Goal: Task Accomplishment & Management: Complete application form

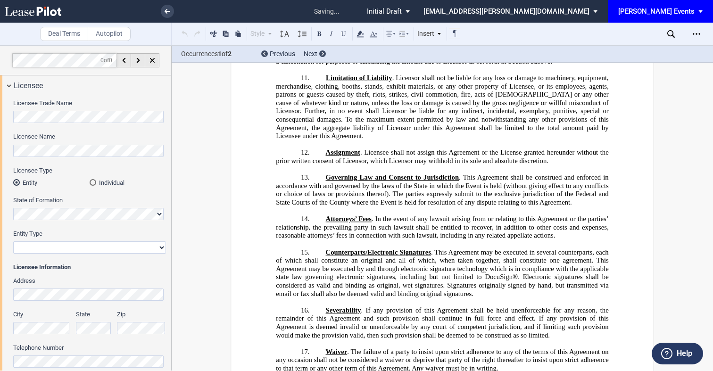
scroll to position [1415, 0]
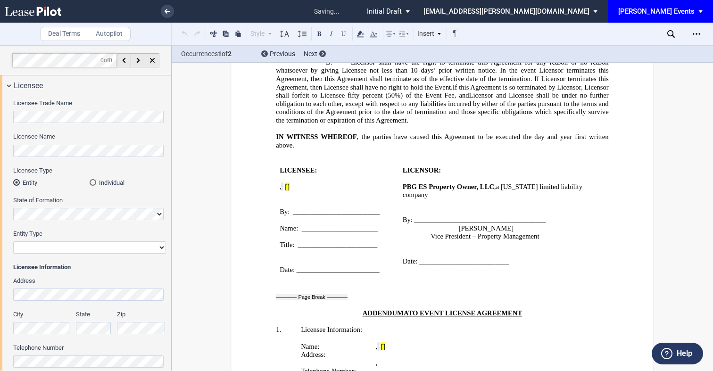
click at [48, 247] on select "Corporation Limited Liability Company General Partnership Limited Partnership N…" at bounding box center [89, 247] width 153 height 12
select select "limited liability company"
click at [13, 241] on select "Corporation Limited Liability Company General Partnership Limited Partnership N…" at bounding box center [89, 247] width 153 height 12
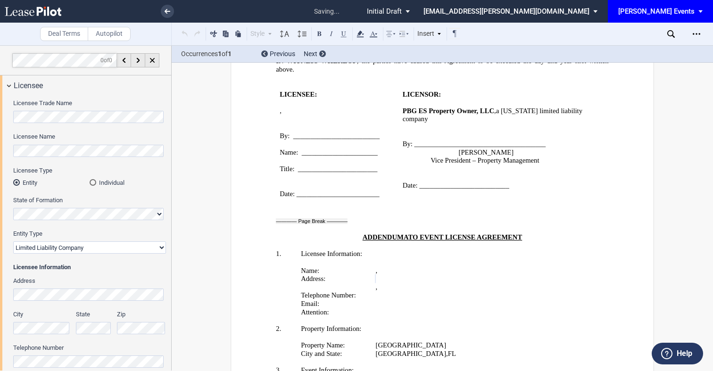
scroll to position [1591, 0]
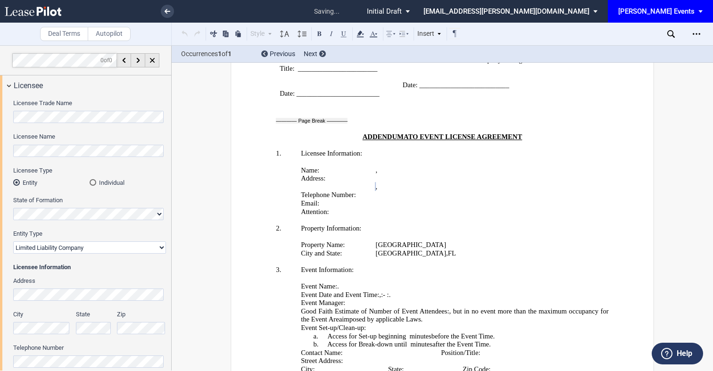
click at [94, 316] on label "State" at bounding box center [93, 314] width 35 height 8
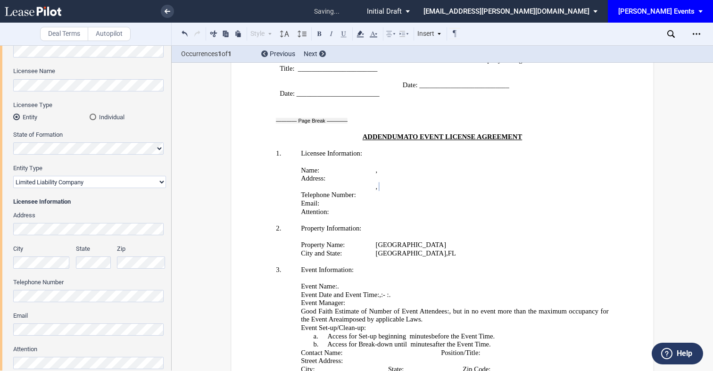
scroll to position [109, 0]
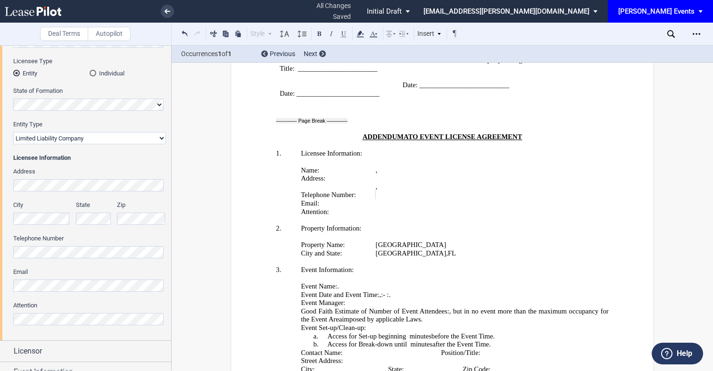
click at [33, 294] on div "Address City State Zip Telephone Number Email Attention" at bounding box center [89, 251] width 153 height 168
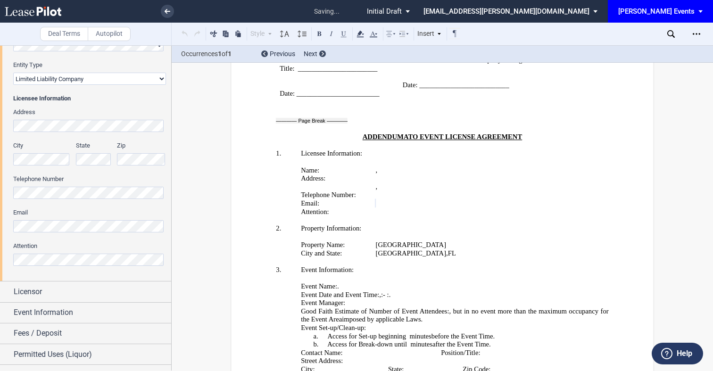
click at [44, 251] on div "Attention" at bounding box center [89, 254] width 153 height 24
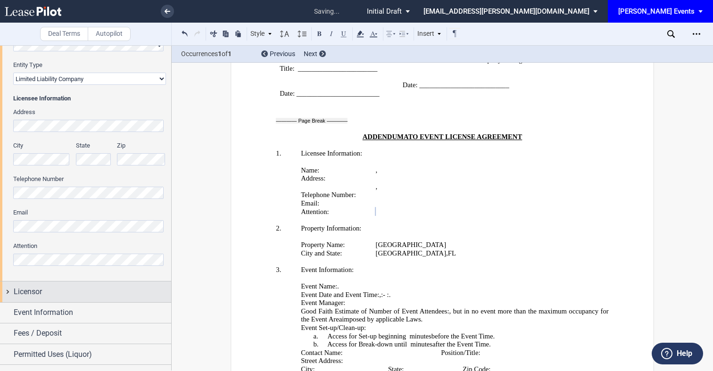
click at [70, 291] on div "Licensor" at bounding box center [92, 291] width 157 height 11
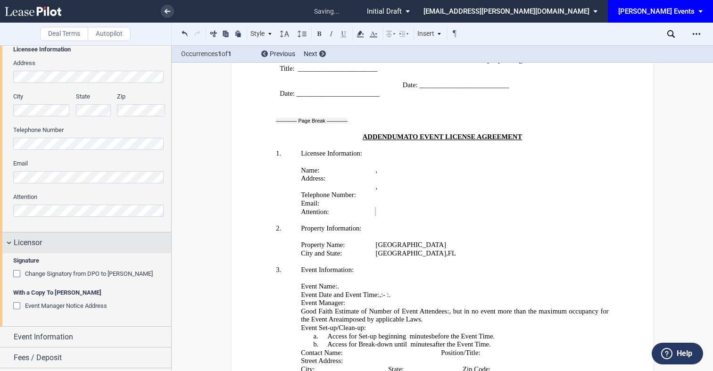
scroll to position [231, 0]
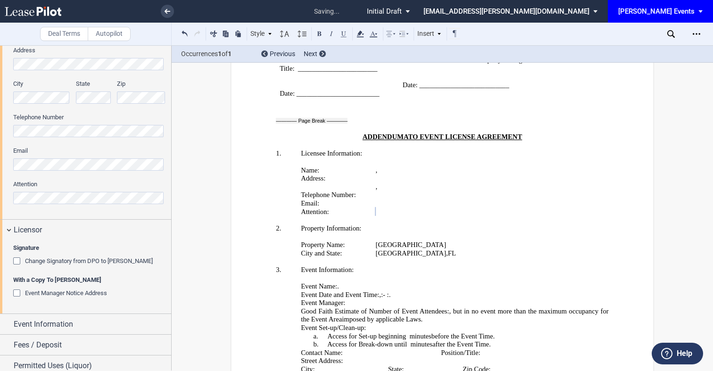
click at [70, 296] on span "Event Manager Notice Address" at bounding box center [66, 292] width 82 height 7
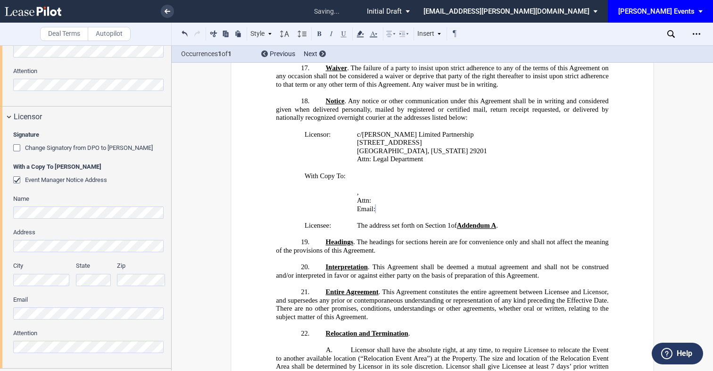
scroll to position [350, 0]
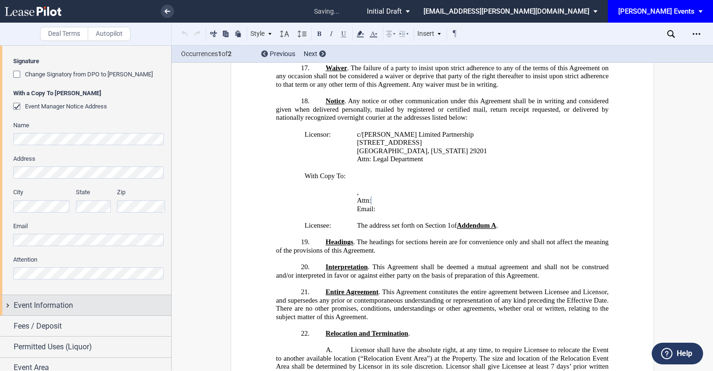
click at [61, 302] on span "Event Information" at bounding box center [43, 305] width 59 height 11
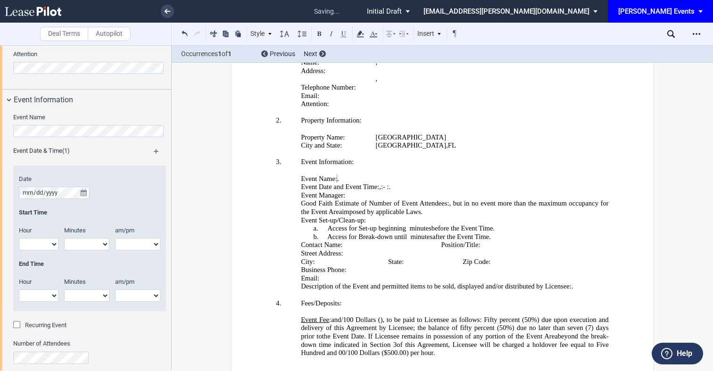
scroll to position [630, 0]
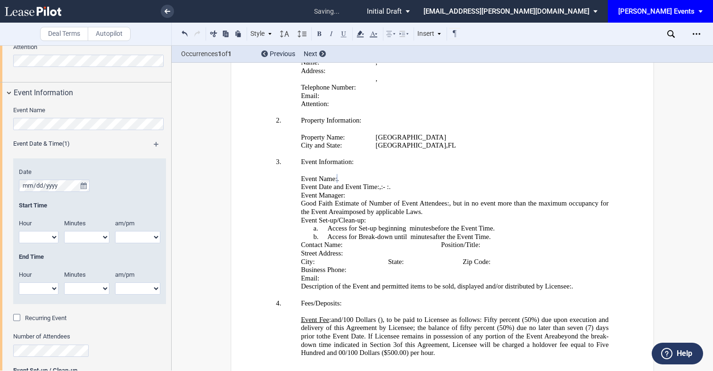
click at [49, 315] on span "Recurring Event" at bounding box center [45, 317] width 41 height 7
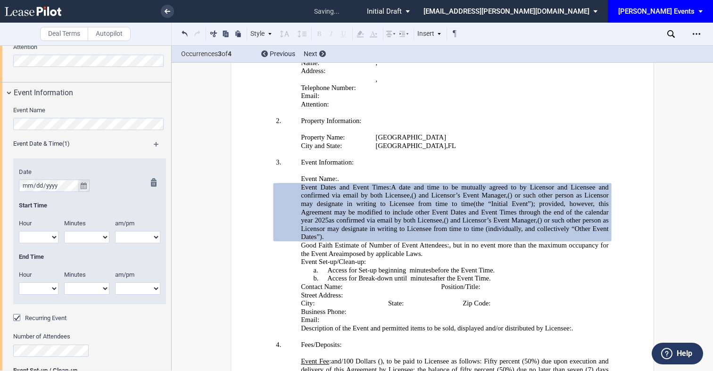
click at [84, 188] on icon "true" at bounding box center [84, 185] width 6 height 7
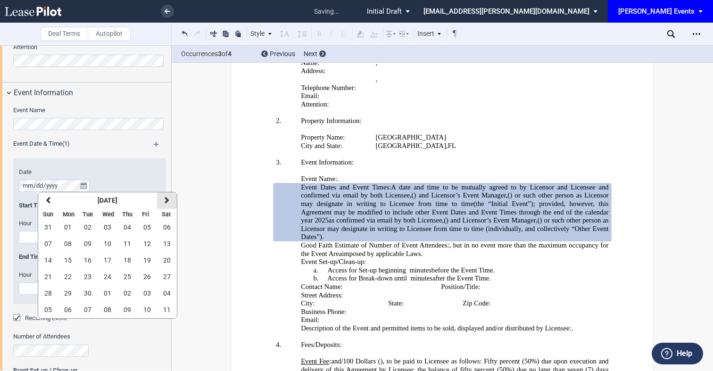
click at [166, 203] on icon "button" at bounding box center [167, 201] width 5 height 8
click at [168, 229] on span "04" at bounding box center [167, 227] width 8 height 8
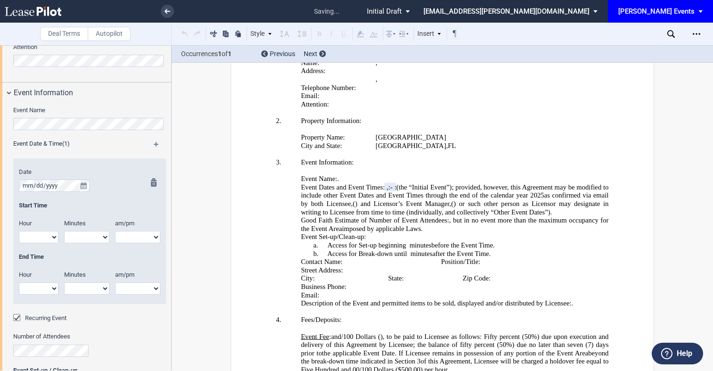
click at [48, 243] on div "Hour 1 2 3 4 5 6 7 8 9 10 11 12" at bounding box center [38, 235] width 51 height 33
click at [46, 240] on select "1 2 3 4 5 6 7 8 9 10 11 12" at bounding box center [39, 237] width 40 height 12
select select "4"
click at [19, 231] on select "1 2 3 4 5 6 7 8 9 10 11 12" at bounding box center [39, 237] width 40 height 12
click at [85, 243] on div "Minutes 00 05 10 15 20 25 30 35 40 45 50 55" at bounding box center [89, 235] width 51 height 33
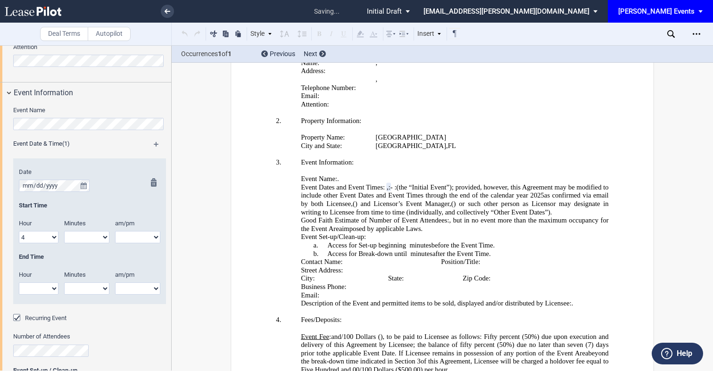
click at [85, 241] on select "00 05 10 15 20 25 30 35 40 45 50 55" at bounding box center [86, 237] width 45 height 12
select select "00"
click at [64, 231] on select "00 05 10 15 20 25 30 35 40 45 50 55" at bounding box center [86, 237] width 45 height 12
click at [129, 239] on select "am pm" at bounding box center [137, 237] width 45 height 12
select select "pm"
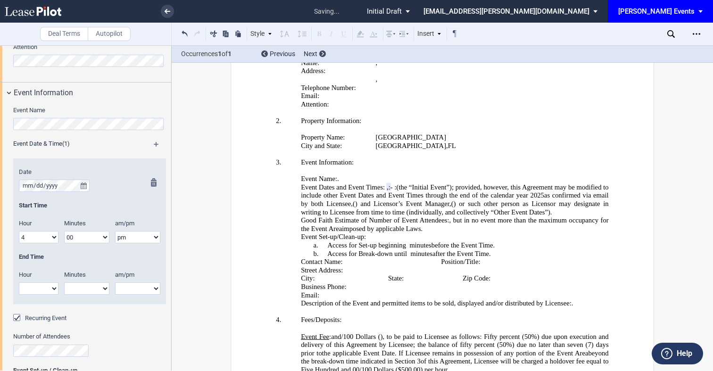
click at [115, 231] on select "am pm" at bounding box center [137, 237] width 45 height 12
click at [42, 288] on select "1 2 3 4 5 6 7 8 9 10 11 12" at bounding box center [39, 288] width 40 height 12
select select "6"
click at [19, 282] on select "1 2 3 4 5 6 7 8 9 10 11 12" at bounding box center [39, 288] width 40 height 12
click at [93, 287] on select "00 05 10 15 20 25 30 35 40 45 50 55" at bounding box center [86, 288] width 45 height 12
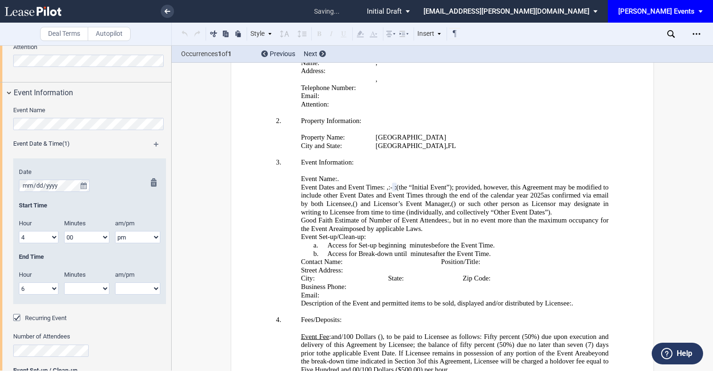
select select "00"
click at [64, 282] on select "00 05 10 15 20 25 30 35 40 45 50 55" at bounding box center [86, 288] width 45 height 12
click at [130, 287] on select "am pm" at bounding box center [137, 288] width 45 height 12
click at [127, 285] on select "am pm" at bounding box center [137, 288] width 45 height 12
select select "pm"
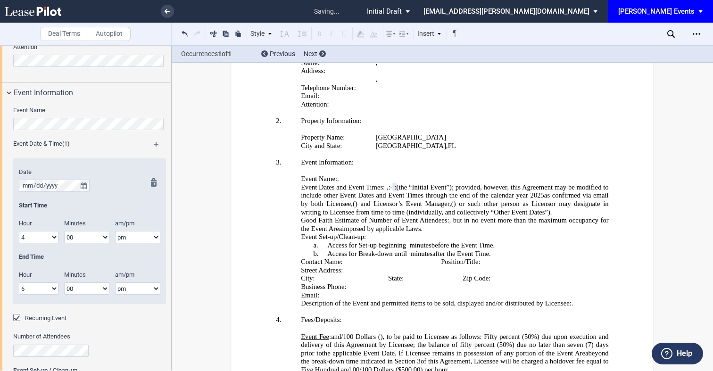
click at [115, 282] on select "am pm" at bounding box center [137, 288] width 45 height 12
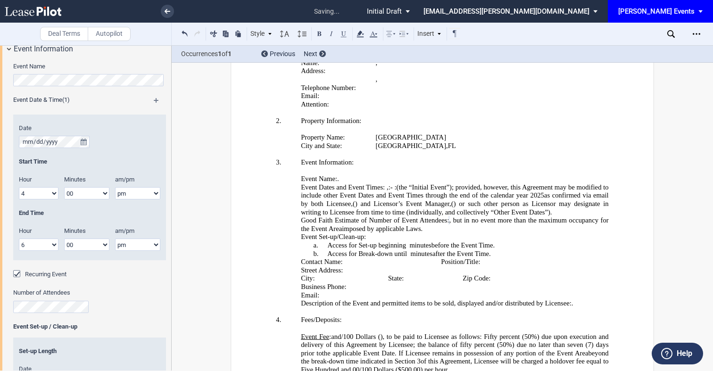
click at [157, 95] on div "Event Name" at bounding box center [89, 78] width 153 height 33
click at [156, 96] on div "Event Date & Time (1)" at bounding box center [90, 102] width 164 height 12
click at [154, 101] on md-icon at bounding box center [161, 103] width 14 height 11
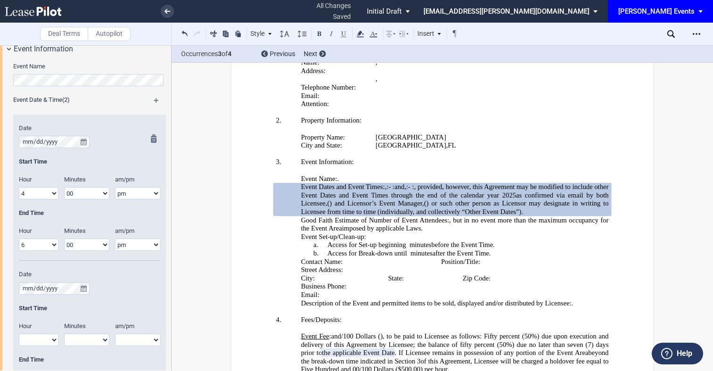
scroll to position [722, 0]
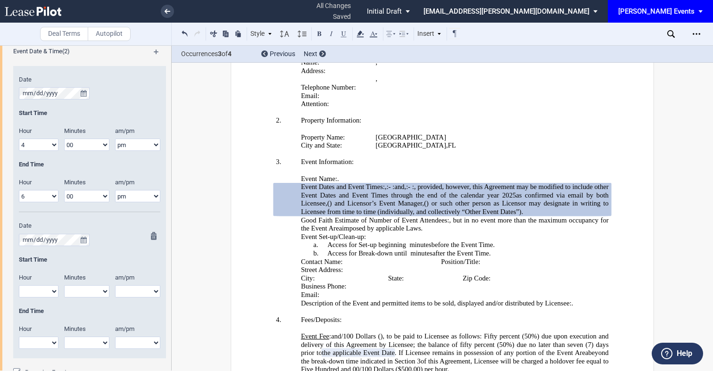
click at [32, 289] on select "1 2 3 4 5 6 7 8 9 10 11 12" at bounding box center [39, 291] width 40 height 12
click at [87, 241] on button "true" at bounding box center [84, 240] width 12 height 12
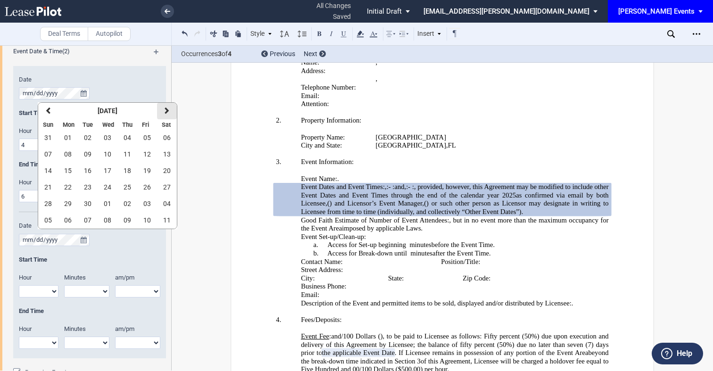
click at [168, 108] on icon "button" at bounding box center [167, 111] width 5 height 8
click at [167, 150] on span "11" at bounding box center [167, 154] width 8 height 8
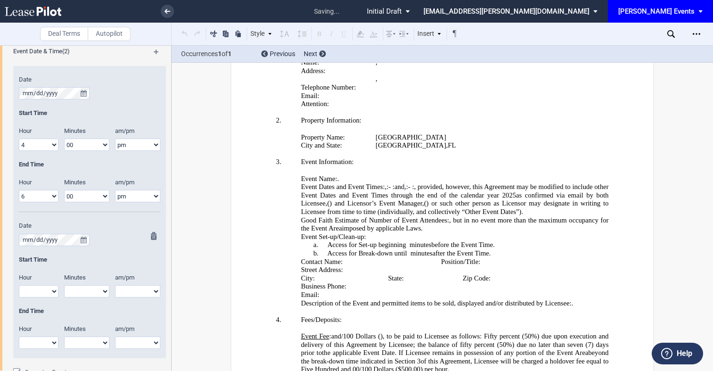
click at [26, 290] on select "1 2 3 4 5 6 7 8 9 10 11 12" at bounding box center [39, 291] width 40 height 12
select select "4"
click at [19, 285] on select "1 2 3 4 5 6 7 8 9 10 11 12" at bounding box center [39, 291] width 40 height 12
click at [82, 291] on select "00 05 10 15 20 25 30 35 40 45 50 55" at bounding box center [86, 291] width 45 height 12
select select "00"
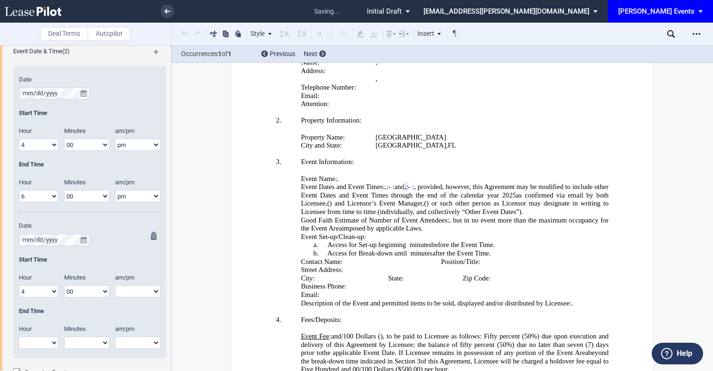
click at [64, 285] on select "00 05 10 15 20 25 30 35 40 45 50 55" at bounding box center [86, 291] width 45 height 12
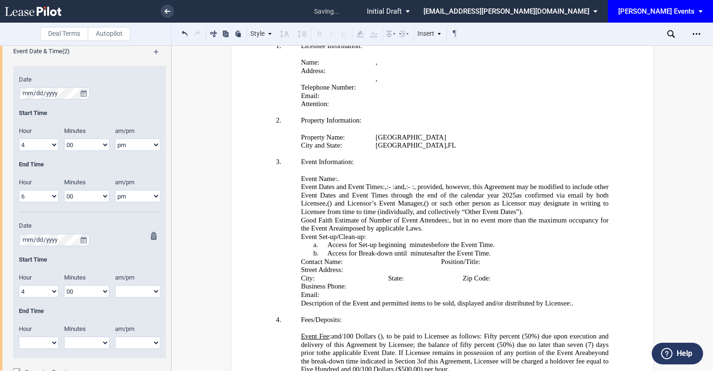
click at [120, 296] on select "am pm" at bounding box center [137, 291] width 45 height 12
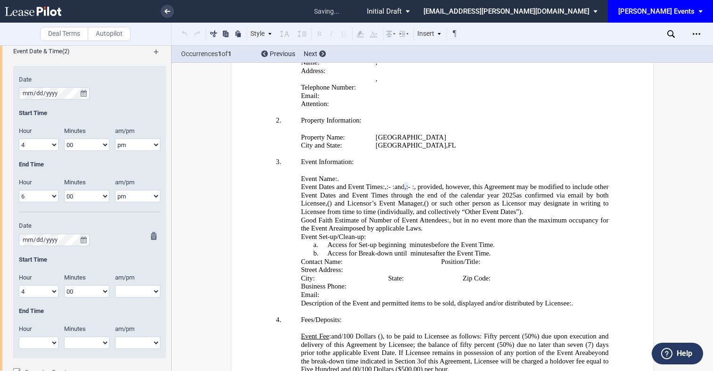
select select "pm"
click at [115, 285] on select "am pm" at bounding box center [137, 291] width 45 height 12
click at [21, 337] on select "1 2 3 4 5 6 7 8 9 10 11 12" at bounding box center [39, 343] width 40 height 12
select select "6"
click at [19, 337] on select "1 2 3 4 5 6 7 8 9 10 11 12" at bounding box center [39, 343] width 40 height 12
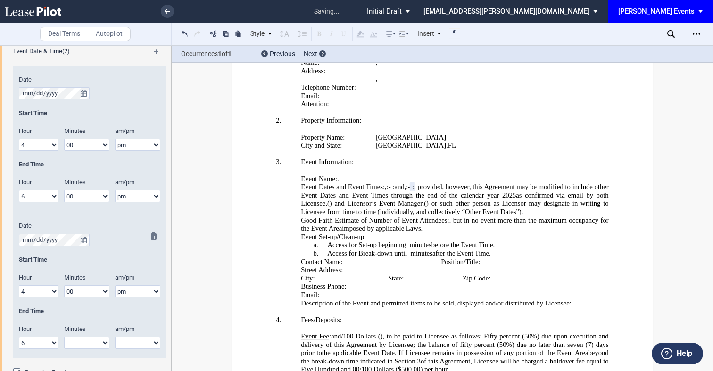
click at [90, 342] on select "00 05 10 15 20 25 30 35 40 45 50 55" at bounding box center [86, 343] width 45 height 12
select select "00"
click at [64, 337] on select "00 05 10 15 20 25 30 35 40 45 50 55" at bounding box center [86, 343] width 45 height 12
click at [132, 343] on select "am pm" at bounding box center [137, 343] width 45 height 12
select select "pm"
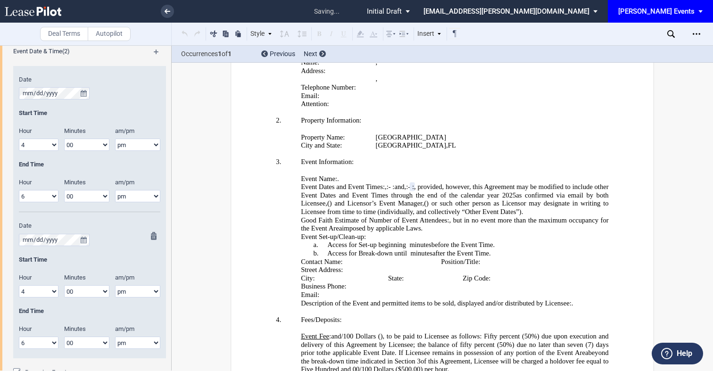
click at [115, 337] on select "am pm" at bounding box center [137, 343] width 45 height 12
click at [154, 53] on md-icon at bounding box center [161, 54] width 14 height 11
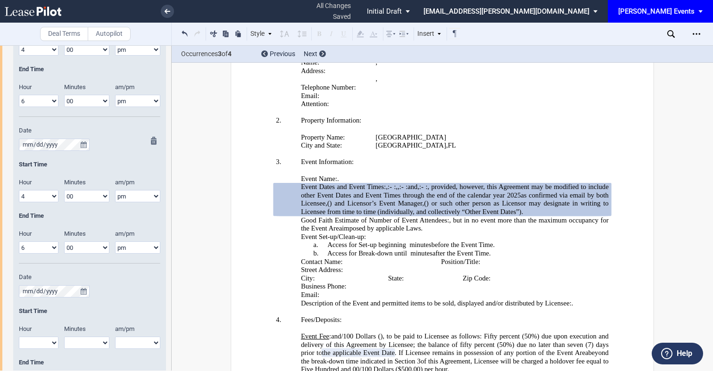
scroll to position [828, 0]
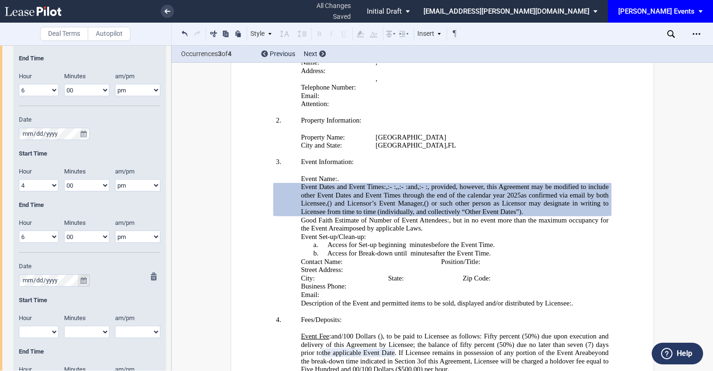
click at [84, 279] on icon "true" at bounding box center [84, 280] width 6 height 7
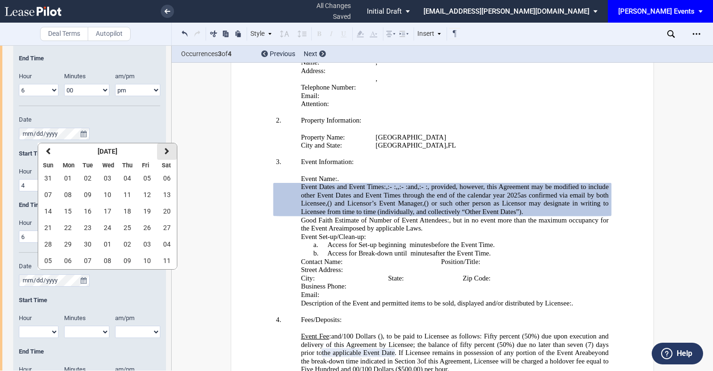
click at [175, 145] on button "next" at bounding box center [167, 151] width 20 height 16
click at [175, 148] on button "next" at bounding box center [167, 151] width 20 height 16
click at [51, 152] on button "previous" at bounding box center [48, 151] width 20 height 16
click at [169, 217] on button "18" at bounding box center [167, 211] width 20 height 16
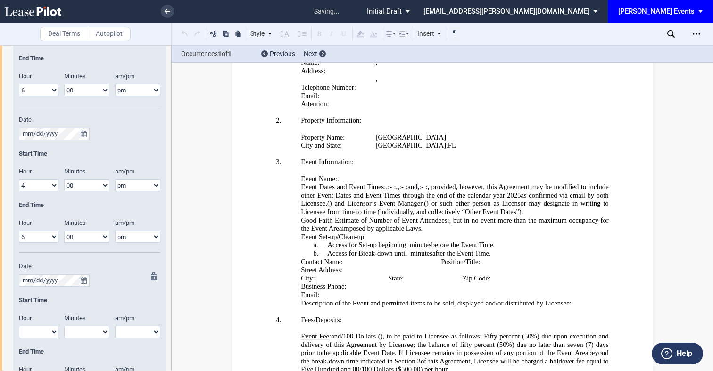
click at [43, 331] on select "1 2 3 4 5 6 7 8 9 10 11 12" at bounding box center [39, 332] width 40 height 12
select select "4"
click at [19, 326] on select "1 2 3 4 5 6 7 8 9 10 11 12" at bounding box center [39, 332] width 40 height 12
click at [91, 324] on div "Minutes" at bounding box center [86, 320] width 57 height 12
click at [91, 329] on select "00 05 10 15 20 25 30 35 40 45 50 55" at bounding box center [86, 332] width 45 height 12
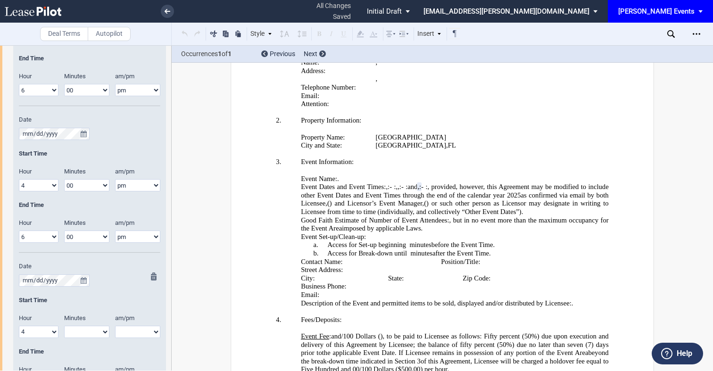
select select "00"
click at [64, 326] on select "00 05 10 15 20 25 30 35 40 45 50 55" at bounding box center [86, 332] width 45 height 12
click at [134, 335] on select "am pm" at bounding box center [137, 332] width 45 height 12
select select "pm"
click at [115, 326] on select "am pm" at bounding box center [137, 332] width 45 height 12
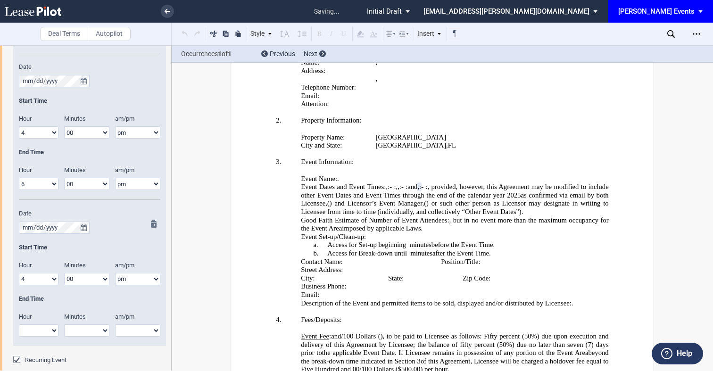
scroll to position [905, 0]
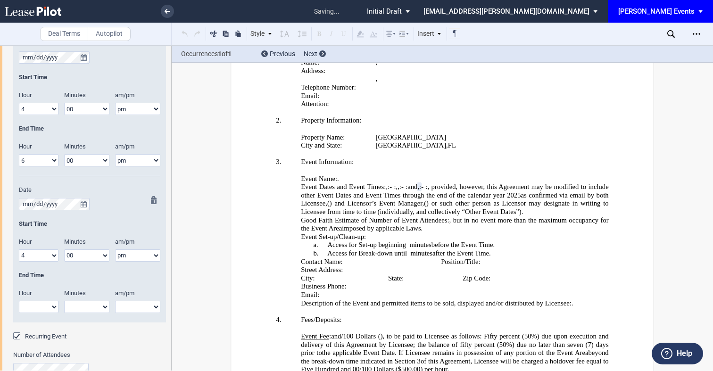
click at [36, 306] on select "1 2 3 4 5 6 7 8 9 10 11 12" at bounding box center [39, 307] width 40 height 12
select select "6"
click at [19, 301] on select "1 2 3 4 5 6 7 8 9 10 11 12" at bounding box center [39, 307] width 40 height 12
click at [101, 308] on select "00 05 10 15 20 25 30 35 40 45 50 55" at bounding box center [86, 307] width 45 height 12
select select "00"
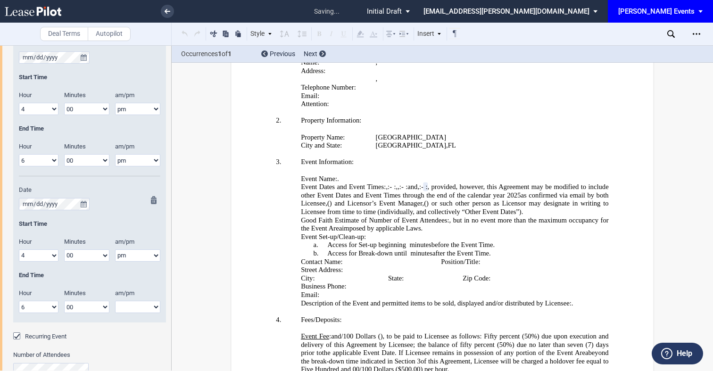
click at [64, 301] on select "00 05 10 15 20 25 30 35 40 45 50 55" at bounding box center [86, 307] width 45 height 12
click at [126, 309] on select "am pm" at bounding box center [137, 307] width 45 height 12
select select "pm"
click at [115, 301] on select "am pm" at bounding box center [137, 307] width 45 height 12
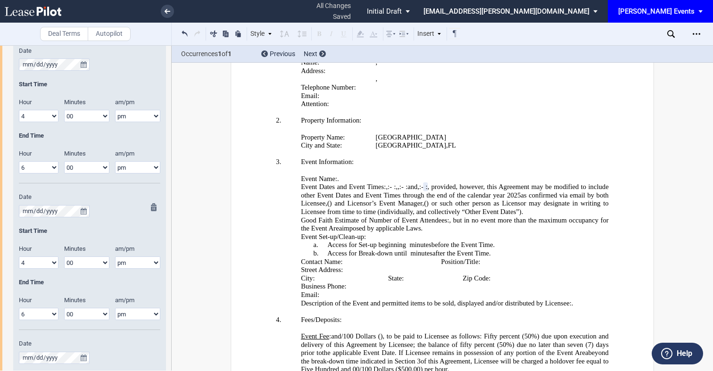
scroll to position [650, 0]
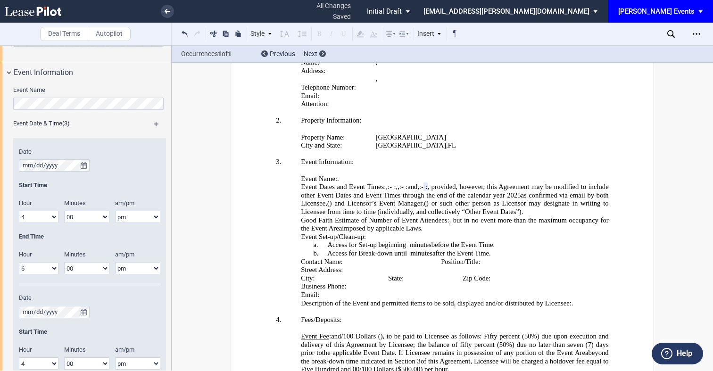
click at [149, 120] on div "Event Date & Time (3)" at bounding box center [90, 125] width 164 height 12
click at [154, 124] on md-icon at bounding box center [161, 127] width 14 height 11
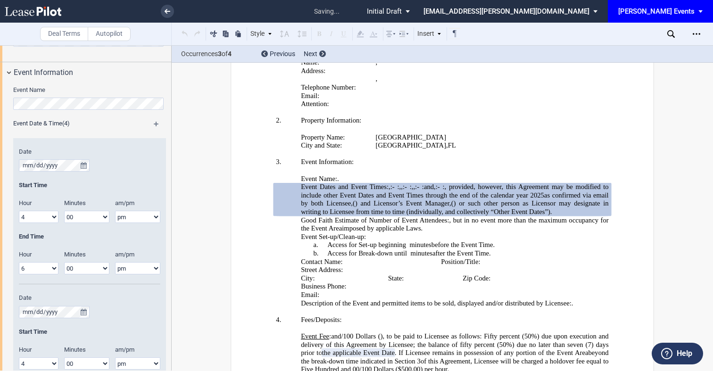
click at [154, 125] on md-icon at bounding box center [161, 127] width 14 height 11
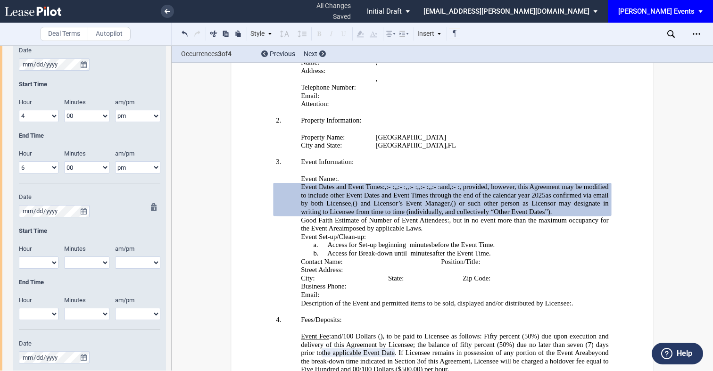
scroll to position [1045, 0]
click at [83, 206] on button "true" at bounding box center [84, 210] width 12 height 12
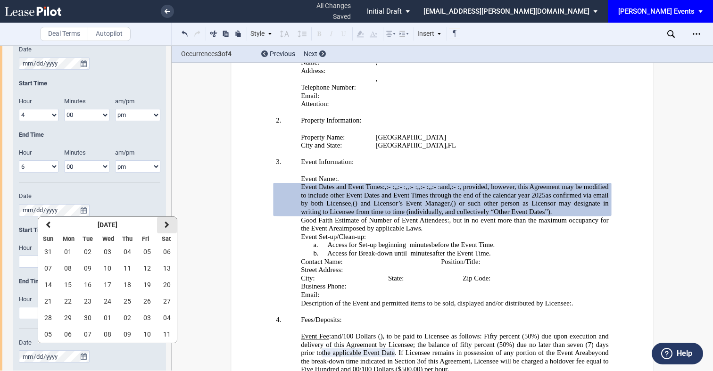
click at [163, 225] on button "next" at bounding box center [167, 225] width 20 height 16
click at [167, 332] on span "08" at bounding box center [167, 334] width 8 height 8
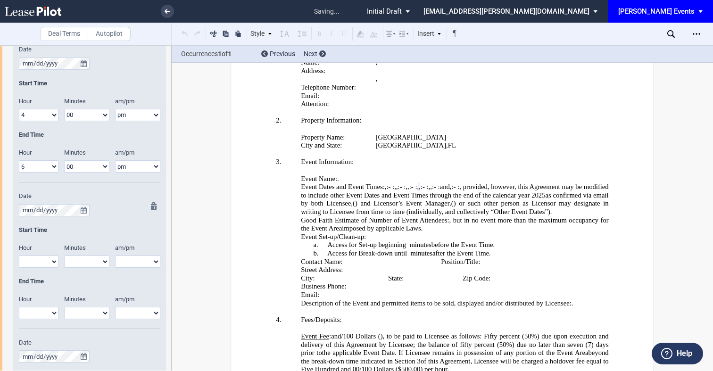
click at [43, 264] on select "1 2 3 4 5 6 7 8 9 10 11 12" at bounding box center [39, 262] width 40 height 12
select select "4"
click at [19, 256] on select "1 2 3 4 5 6 7 8 9 10 11 12" at bounding box center [39, 262] width 40 height 12
click at [80, 265] on select "00 05 10 15 20 25 30 35 40 45 50 55" at bounding box center [86, 262] width 45 height 12
select select "00"
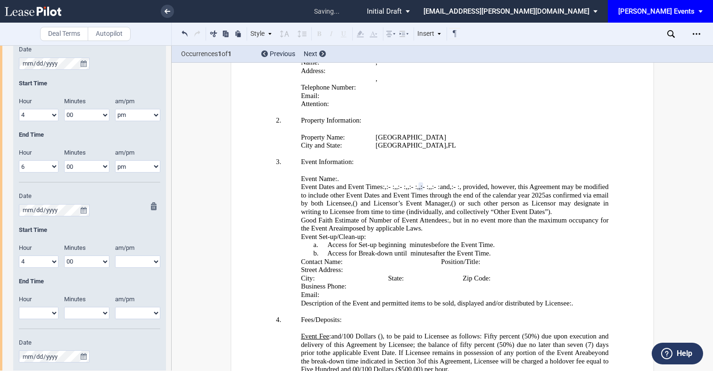
click at [64, 256] on select "00 05 10 15 20 25 30 35 40 45 50 55" at bounding box center [86, 262] width 45 height 12
click at [124, 265] on select "am pm" at bounding box center [137, 262] width 45 height 12
select select "pm"
click at [115, 256] on select "am pm" at bounding box center [137, 262] width 45 height 12
click at [36, 313] on select "1 2 3 4 5 6 7 8 9 10 11 12" at bounding box center [39, 313] width 40 height 12
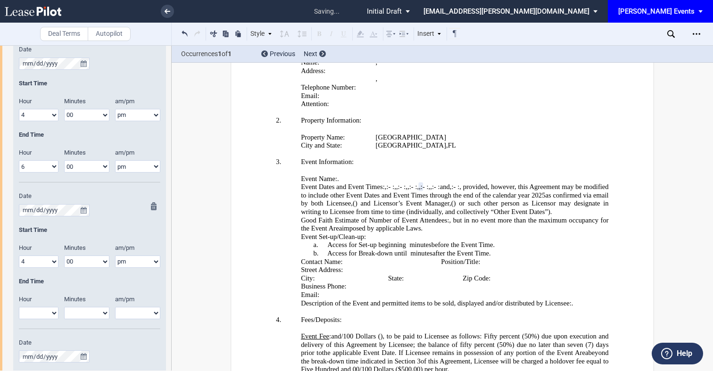
select select "6"
click at [19, 307] on select "1 2 3 4 5 6 7 8 9 10 11 12" at bounding box center [39, 313] width 40 height 12
click at [97, 312] on select "00 05 10 15 20 25 30 35 40 45 50 55" at bounding box center [86, 313] width 45 height 12
select select "00"
click at [64, 307] on select "00 05 10 15 20 25 30 35 40 45 50 55" at bounding box center [86, 313] width 45 height 12
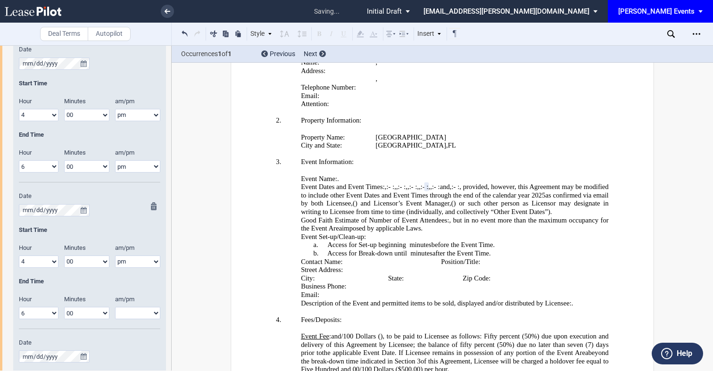
click at [132, 312] on select "am pm" at bounding box center [137, 313] width 45 height 12
select select "pm"
click at [115, 307] on select "am pm" at bounding box center [137, 313] width 45 height 12
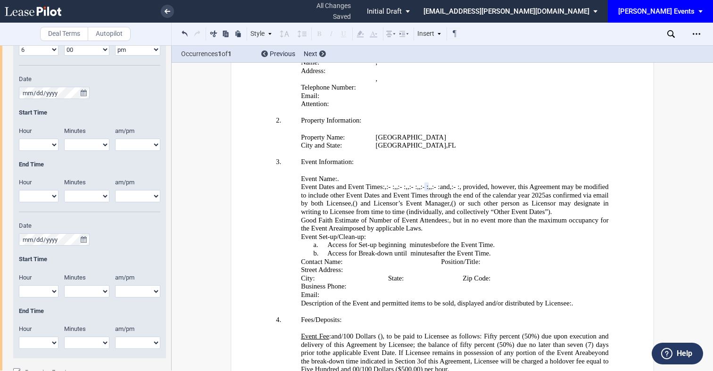
scroll to position [1341, 0]
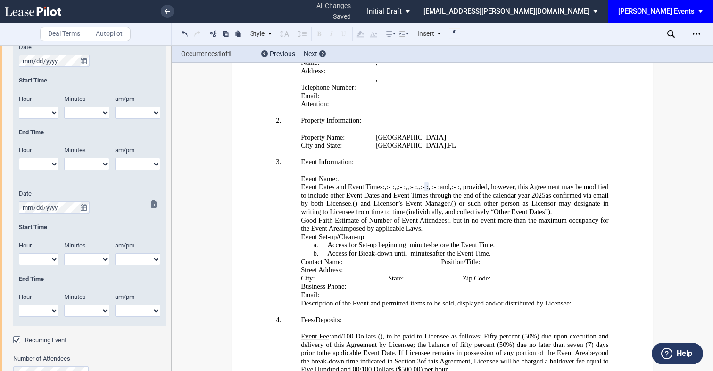
click at [151, 202] on md-icon at bounding box center [156, 205] width 11 height 11
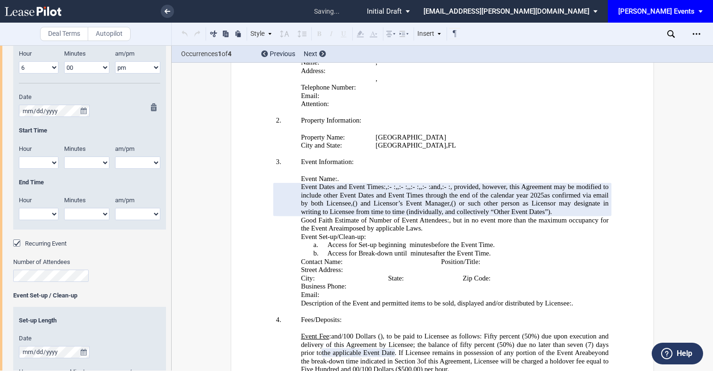
scroll to position [1290, 0]
click at [82, 114] on icon "true" at bounding box center [84, 111] width 6 height 7
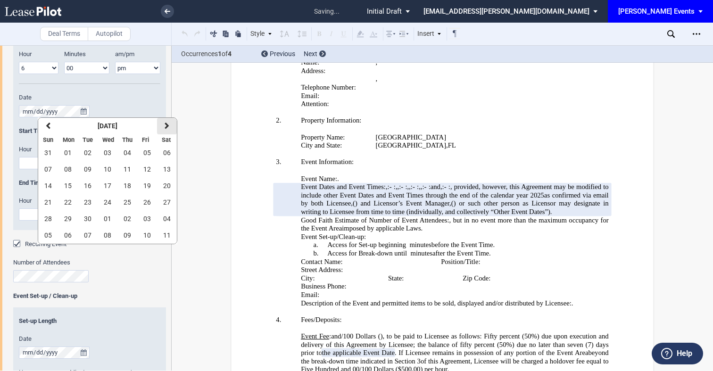
click at [161, 125] on button "next" at bounding box center [167, 126] width 20 height 16
click at [165, 131] on button "next" at bounding box center [167, 126] width 20 height 16
click at [165, 164] on button "13" at bounding box center [167, 169] width 20 height 16
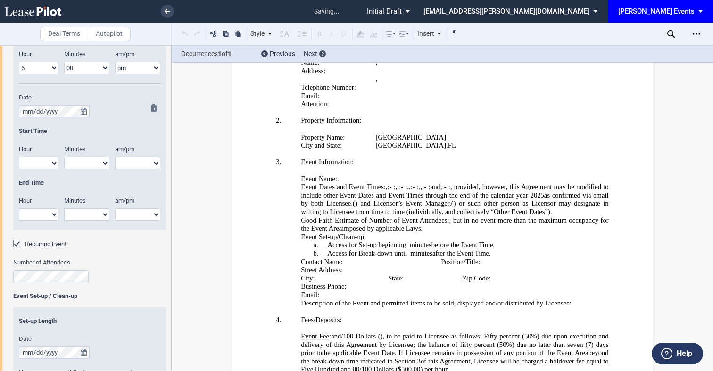
click at [44, 160] on select "1 2 3 4 5 6 7 8 9 10 11 12" at bounding box center [39, 163] width 40 height 12
select select "4"
click at [19, 157] on select "1 2 3 4 5 6 7 8 9 10 11 12" at bounding box center [39, 163] width 40 height 12
click at [87, 163] on select "00 05 10 15 20 25 30 35 40 45 50 55" at bounding box center [86, 163] width 45 height 12
select select "00"
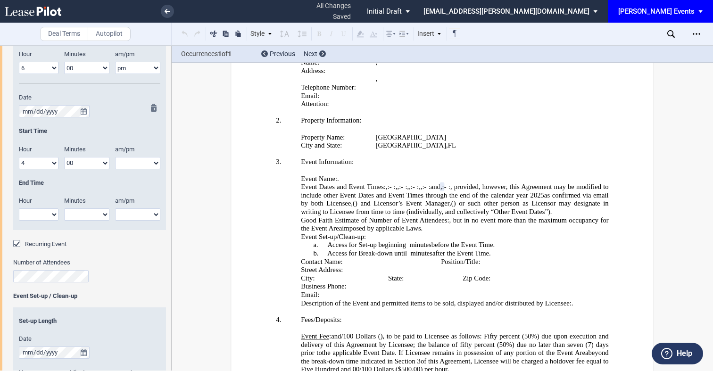
click at [64, 157] on select "00 05 10 15 20 25 30 35 40 45 50 55" at bounding box center [86, 163] width 45 height 12
click at [121, 163] on select "am pm" at bounding box center [137, 163] width 45 height 12
select select "pm"
click at [115, 157] on select "am pm" at bounding box center [137, 163] width 45 height 12
click at [39, 217] on select "1 2 3 4 5 6 7 8 9 10 11 12" at bounding box center [39, 214] width 40 height 12
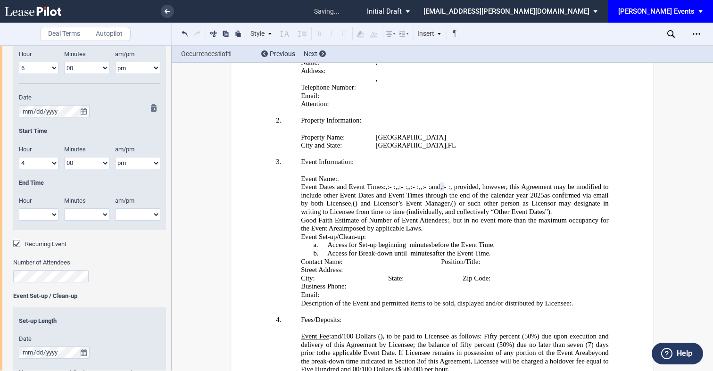
select select "6"
click at [19, 208] on select "1 2 3 4 5 6 7 8 9 10 11 12" at bounding box center [39, 214] width 40 height 12
click at [103, 220] on select "00 05 10 15 20 25 30 35 40 45 50 55" at bounding box center [86, 214] width 45 height 12
select select "00"
click at [64, 208] on select "00 05 10 15 20 25 30 35 40 45 50 55" at bounding box center [86, 214] width 45 height 12
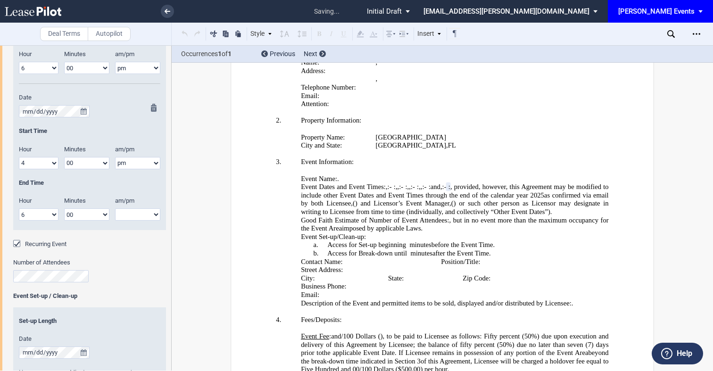
click at [140, 209] on select "am pm" at bounding box center [137, 214] width 45 height 12
select select "pm"
click at [115, 208] on select "am pm" at bounding box center [137, 214] width 45 height 12
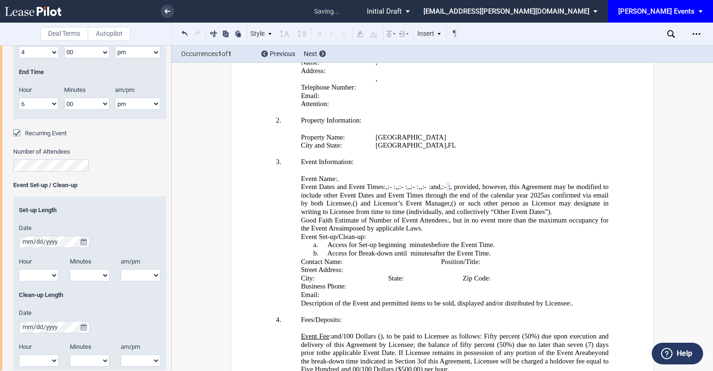
scroll to position [1414, 0]
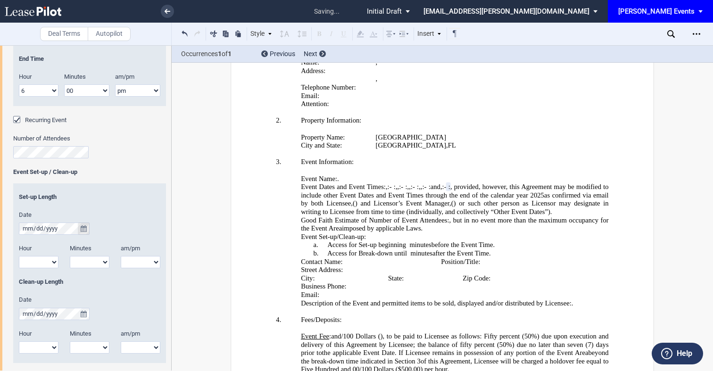
click at [81, 230] on icon "true" at bounding box center [84, 228] width 6 height 7
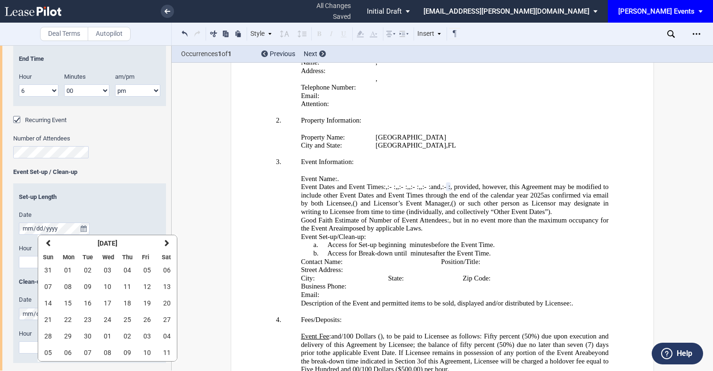
click at [139, 211] on label "Date" at bounding box center [89, 215] width 141 height 8
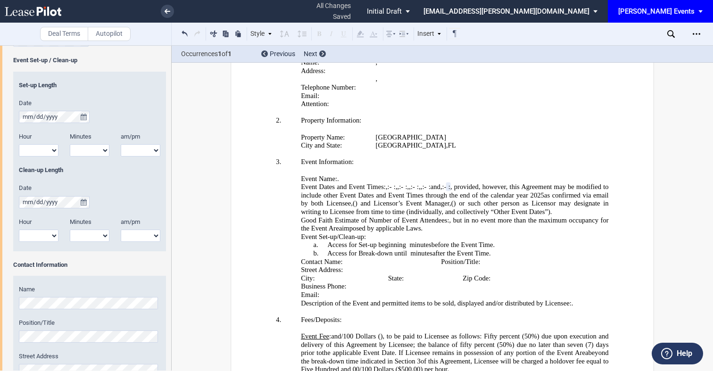
scroll to position [1501, 0]
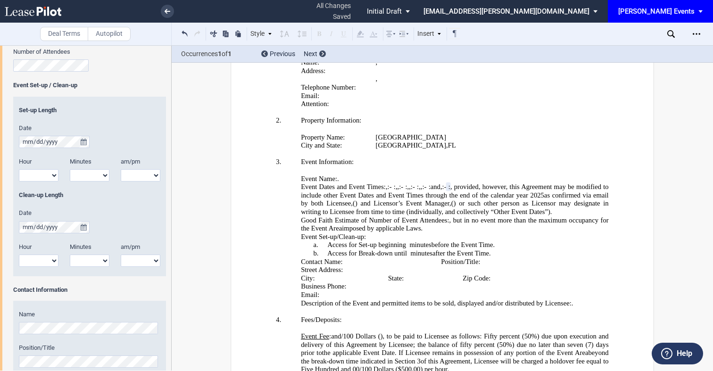
click at [149, 117] on div "Set-up Length" at bounding box center [89, 115] width 153 height 18
click at [82, 140] on icon "true" at bounding box center [84, 142] width 6 height 7
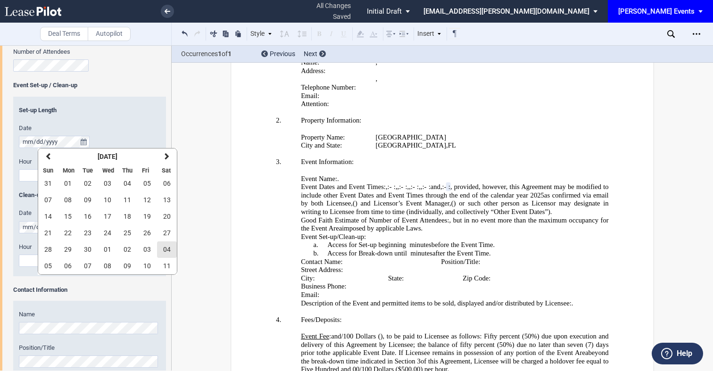
click at [166, 251] on span "04" at bounding box center [167, 250] width 8 height 8
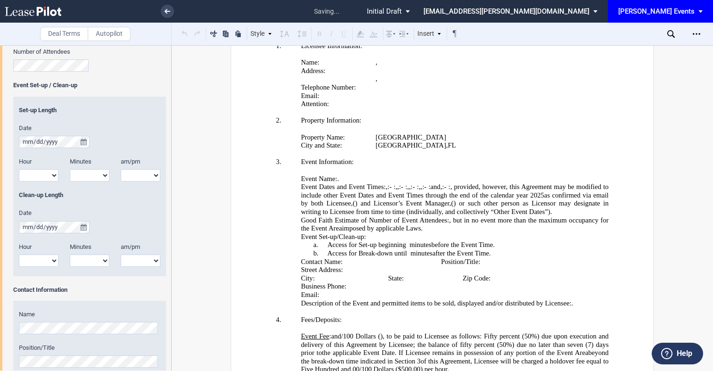
click at [47, 166] on div "Hour" at bounding box center [38, 163] width 51 height 12
click at [48, 172] on select "1 2 3 4 5 6 7 8 9 10 11 12" at bounding box center [39, 175] width 40 height 12
select select "2"
click at [19, 169] on select "1 2 3 4 5 6 7 8 9 10 11 12" at bounding box center [39, 175] width 40 height 12
click at [95, 181] on select "00 05 10 15 20 25 30 35 40 45 50 55" at bounding box center [90, 175] width 40 height 12
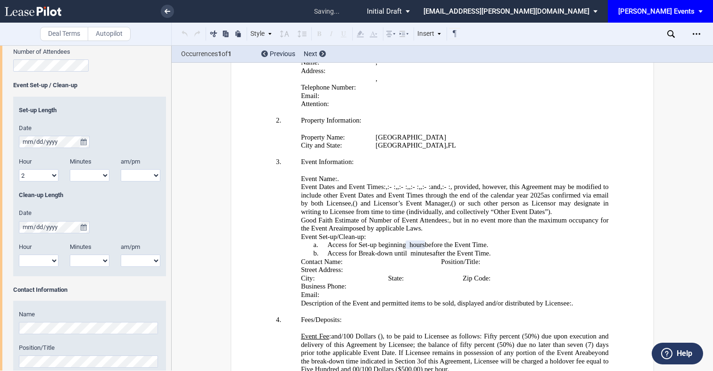
select select "00"
click at [70, 169] on select "00 05 10 15 20 25 30 35 40 45 50 55" at bounding box center [90, 175] width 40 height 12
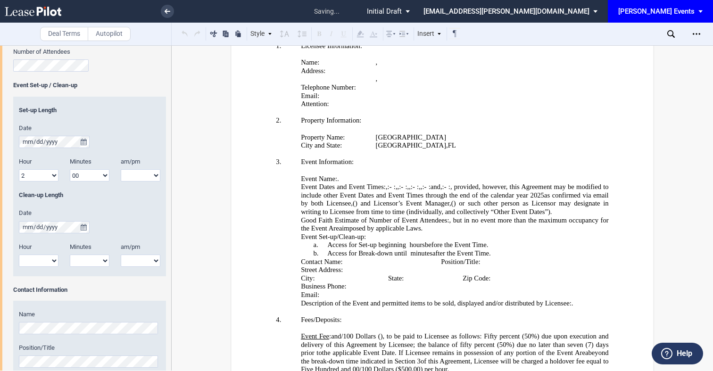
click at [136, 175] on select "am pm" at bounding box center [141, 175] width 40 height 12
select select "pm"
click at [121, 169] on select "am pm" at bounding box center [141, 175] width 40 height 12
click at [79, 226] on button "true" at bounding box center [84, 227] width 12 height 12
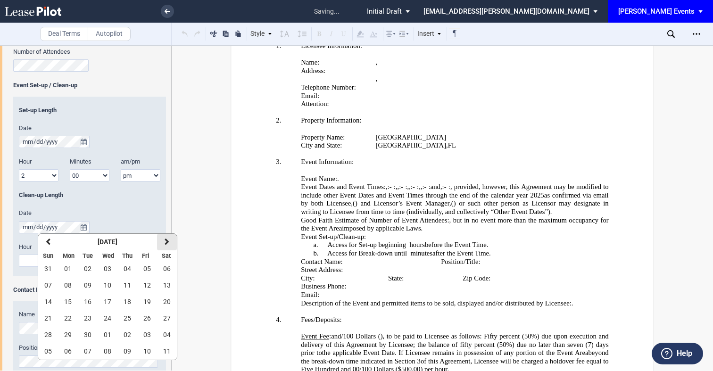
click at [170, 245] on button "next" at bounding box center [167, 242] width 20 height 16
click at [167, 272] on span "04" at bounding box center [167, 269] width 8 height 8
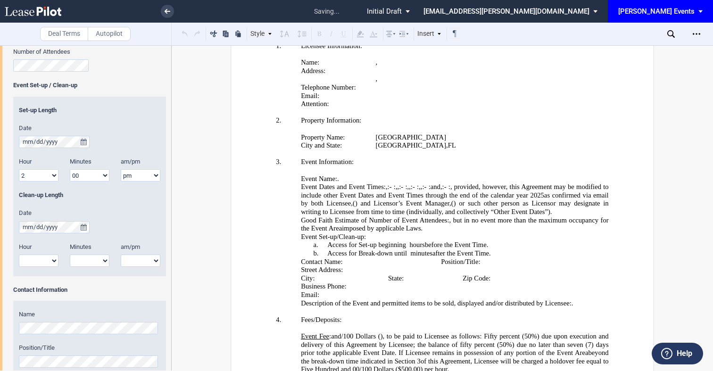
click at [38, 256] on select "1 2 3 4 5 6 7 8 9 10 11 12" at bounding box center [39, 261] width 40 height 12
select select "2"
click at [19, 255] on select "1 2 3 4 5 6 7 8 9 10 11 12" at bounding box center [39, 261] width 40 height 12
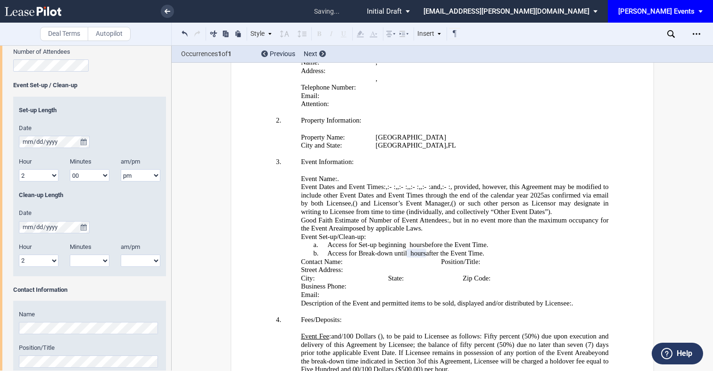
click at [95, 261] on select "00 05 10 15 20 25 30 35 40 45 50 55" at bounding box center [90, 261] width 40 height 12
click at [70, 255] on select "00 05 10 15 20 25 30 35 40 45 50 55" at bounding box center [90, 261] width 40 height 12
click at [95, 255] on select "00 05 10 15 20 25 30 35 40 45 50 55" at bounding box center [90, 261] width 40 height 12
select select "00"
click at [70, 255] on select "00 05 10 15 20 25 30 35 40 45 50 55" at bounding box center [90, 261] width 40 height 12
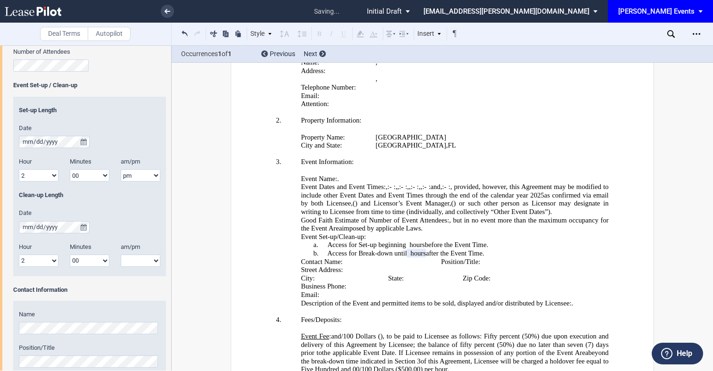
click at [128, 267] on div "am/pm am pm" at bounding box center [140, 259] width 51 height 33
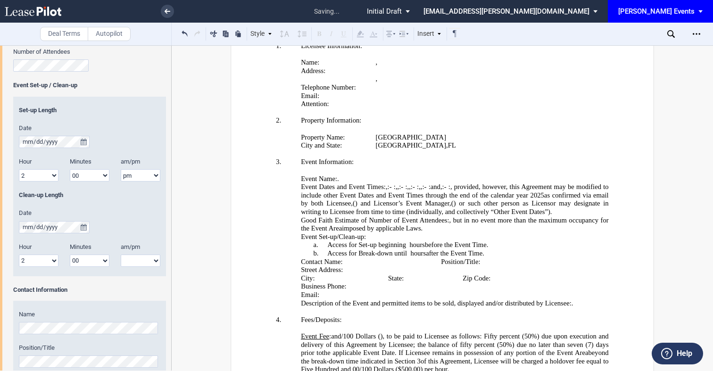
click at [135, 262] on select "am pm" at bounding box center [141, 261] width 40 height 12
select select "pm"
click at [121, 255] on select "am pm" at bounding box center [141, 261] width 40 height 12
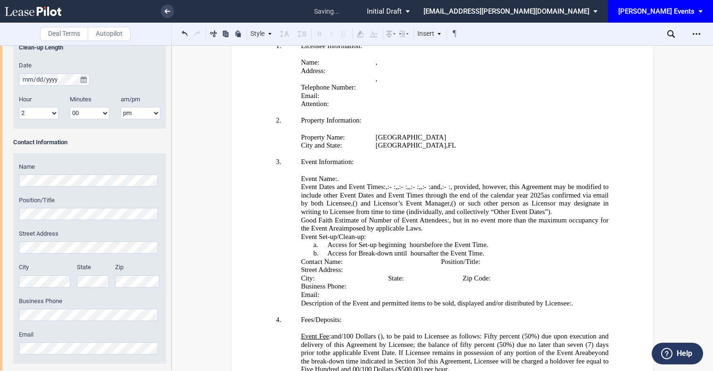
scroll to position [1677, 0]
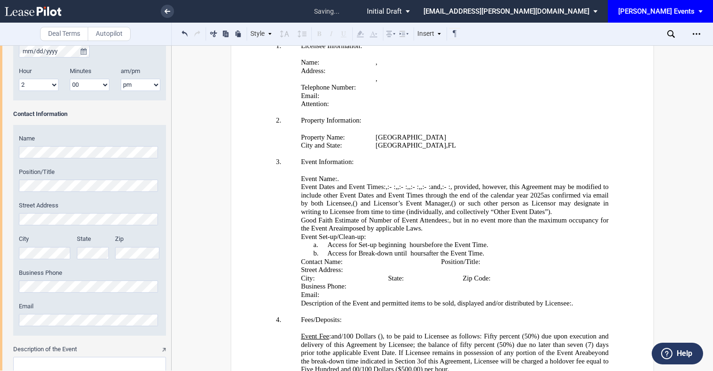
click at [77, 160] on div "Name Position/Title Street Address City State Zip" at bounding box center [89, 230] width 153 height 211
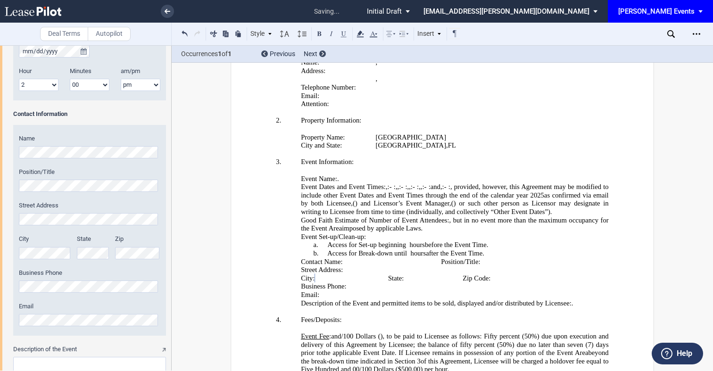
click at [77, 244] on div "State" at bounding box center [93, 247] width 33 height 24
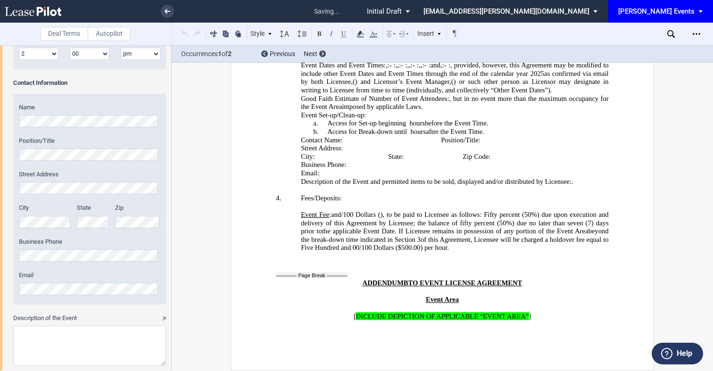
scroll to position [1739, 0]
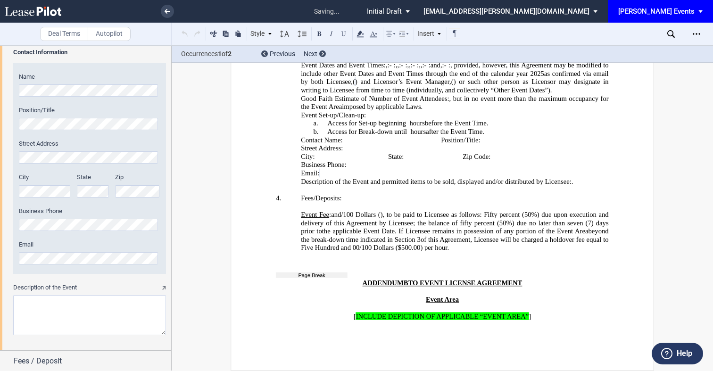
click at [61, 305] on textarea "Description of the Event" at bounding box center [89, 315] width 153 height 40
click at [74, 311] on textarea "Description of the Event" at bounding box center [89, 315] width 153 height 40
click at [145, 310] on textarea "Description of the Event" at bounding box center [89, 315] width 153 height 40
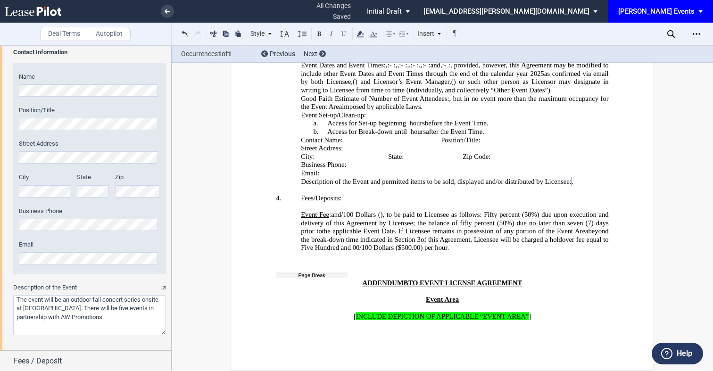
drag, startPoint x: 133, startPoint y: 305, endPoint x: 155, endPoint y: 326, distance: 29.7
click at [157, 327] on textarea "Description of the Event" at bounding box center [89, 315] width 153 height 40
drag, startPoint x: 133, startPoint y: 305, endPoint x: 157, endPoint y: 321, distance: 27.8
click at [157, 321] on textarea "Description of the Event" at bounding box center [89, 315] width 153 height 40
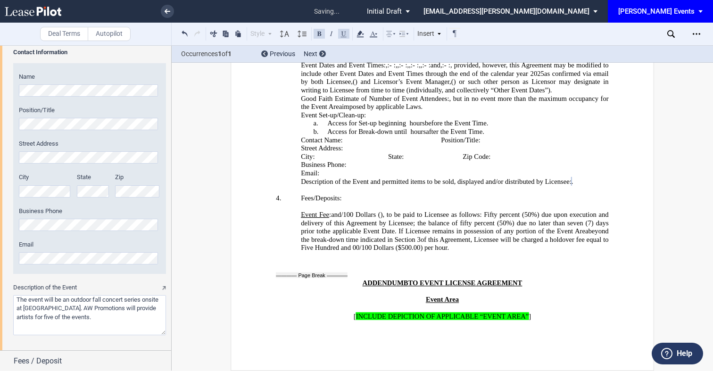
drag, startPoint x: 139, startPoint y: 319, endPoint x: 183, endPoint y: 324, distance: 44.6
click at [183, 324] on div "Deal Terms Autopilot Style Normal 8pt 9pt 10pt 10.5pt 11pt 12pt 14pt 16pt Norma…" at bounding box center [356, 208] width 713 height 326
type textarea "The event will be an outdoor fall concert series onsite at [GEOGRAPHIC_DATA]. A…"
click at [218, 308] on div "Deal Terms Autopilot Style Normal 8pt 9pt 10pt 10.5pt 11pt 12pt 14pt 16pt Norma…" at bounding box center [356, 208] width 713 height 326
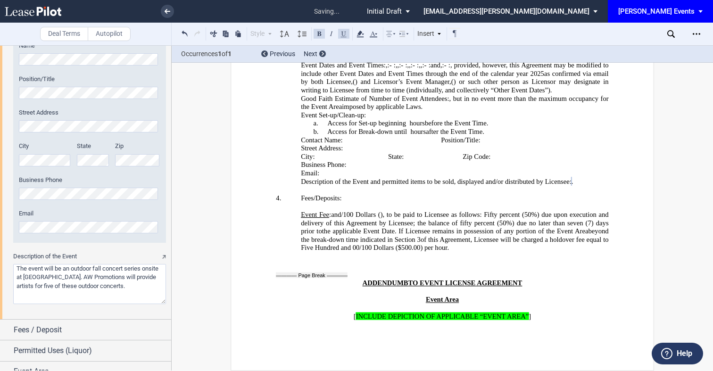
scroll to position [1802, 0]
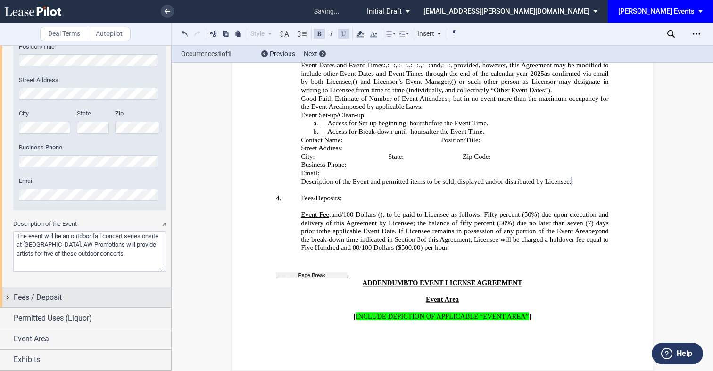
click at [116, 303] on div "Fees / Deposit" at bounding box center [92, 297] width 157 height 11
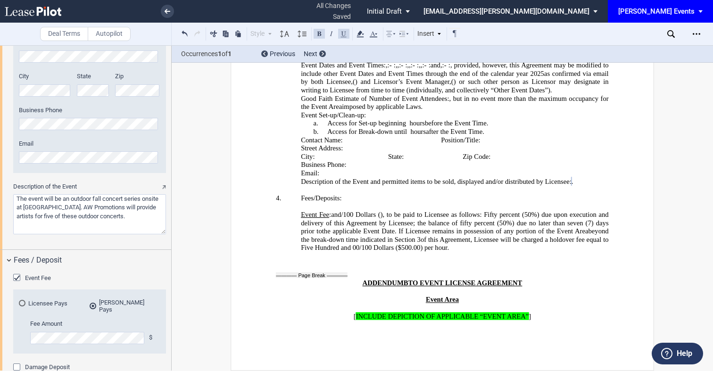
scroll to position [1932, 0]
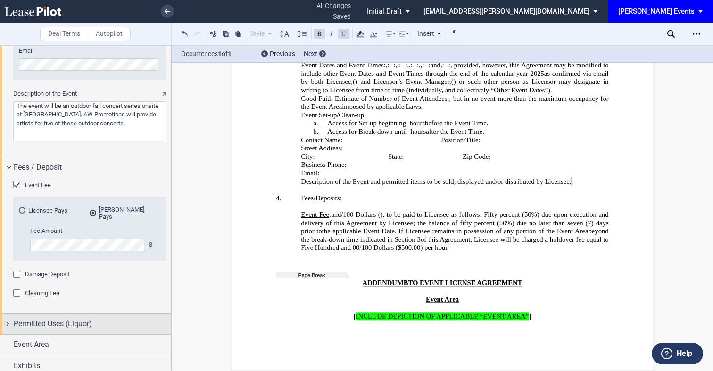
click at [69, 318] on span "Permitted Uses (Liquor)" at bounding box center [53, 323] width 78 height 11
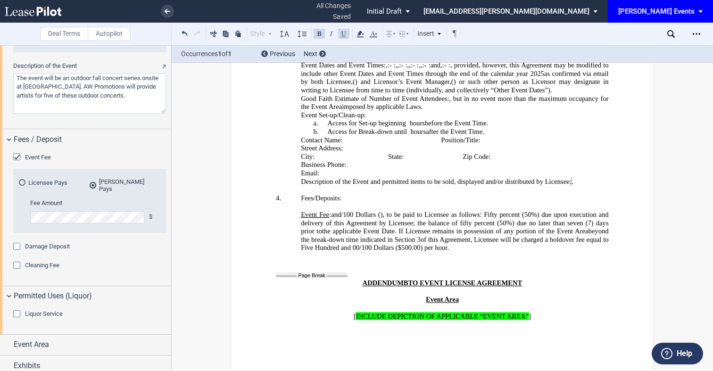
click at [67, 340] on div "Event Area" at bounding box center [92, 344] width 157 height 11
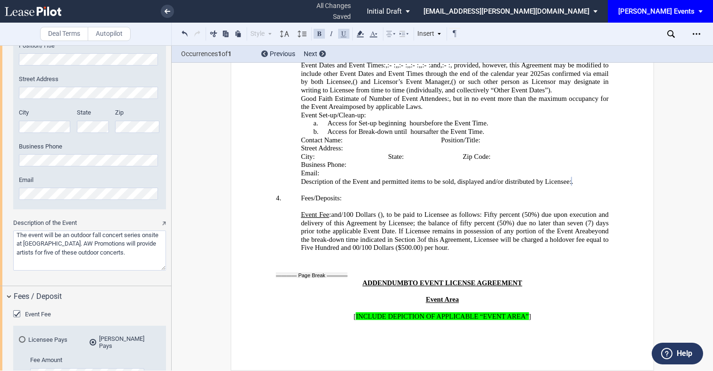
scroll to position [2033, 0]
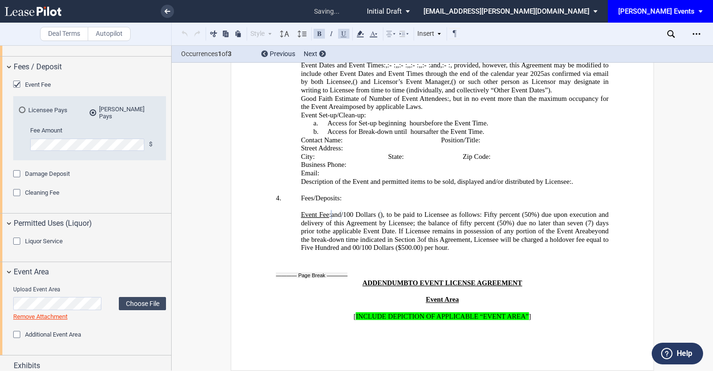
click at [219, 212] on div "Deal Terms Autopilot Style Normal 8pt 9pt 10pt 10.5pt 11pt 12pt 14pt 16pt Norma…" at bounding box center [356, 208] width 713 height 326
click at [135, 302] on label "Choose File" at bounding box center [142, 303] width 47 height 13
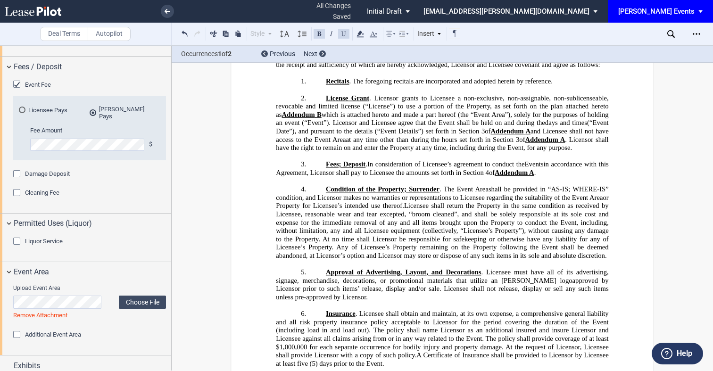
scroll to position [0, 0]
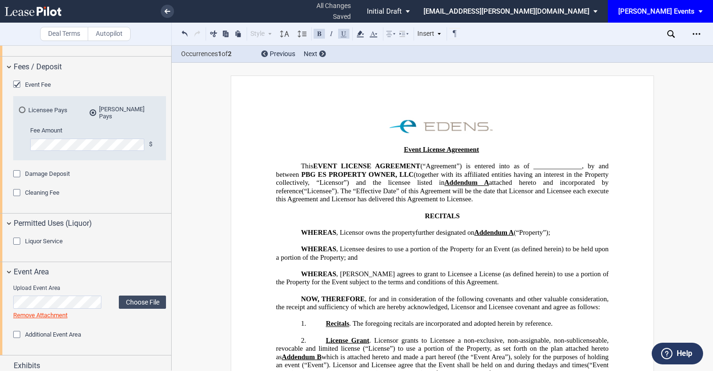
click at [281, 300] on p "NOW, THEREFORE , for and in consideration of the following covenants and other …" at bounding box center [442, 303] width 332 height 16
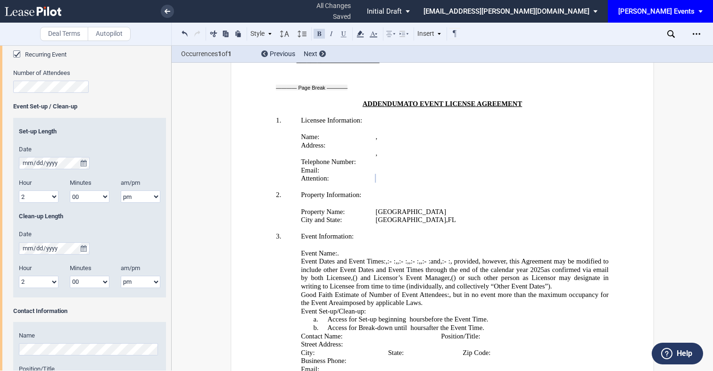
scroll to position [1484, 0]
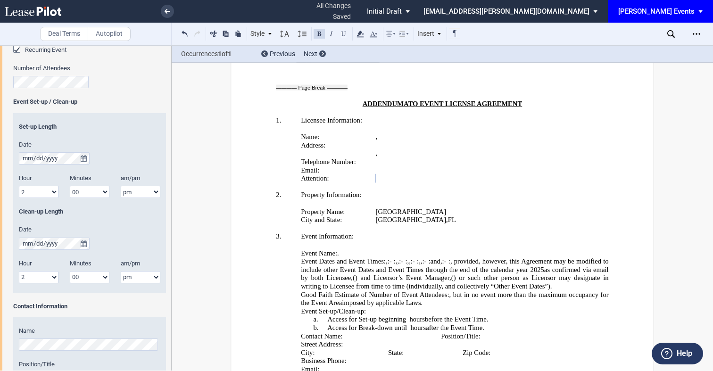
click at [42, 278] on select "1 2 3 4 5 6 7 8 9 10 11 12" at bounding box center [39, 277] width 40 height 12
click at [19, 271] on select "1 2 3 4 5 6 7 8 9 10 11 12" at bounding box center [39, 277] width 40 height 12
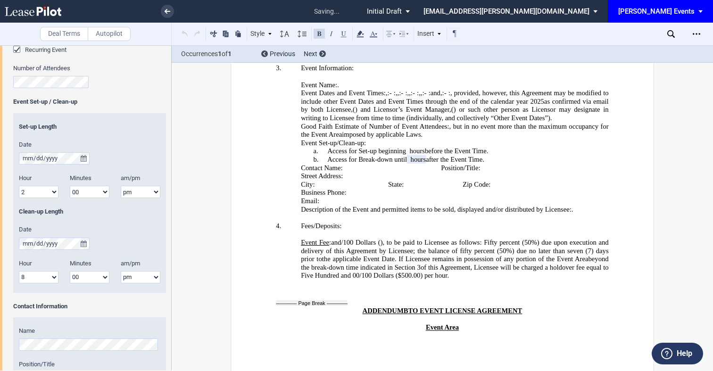
scroll to position [1848, 0]
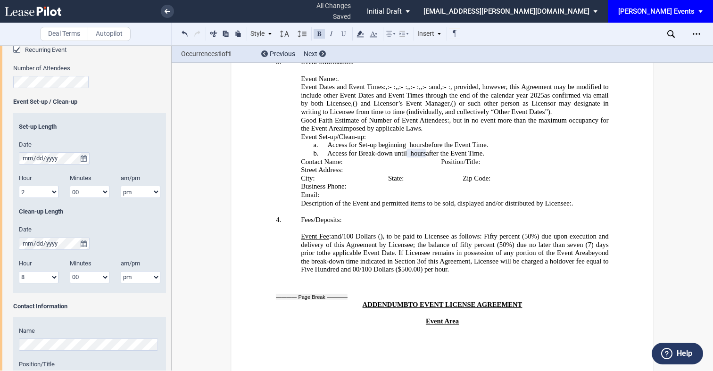
click at [40, 275] on select "1 2 3 4 5 6 7 8 9 10 11 12" at bounding box center [39, 277] width 40 height 12
select select "2"
click at [19, 271] on select "1 2 3 4 5 6 7 8 9 10 11 12" at bounding box center [39, 277] width 40 height 12
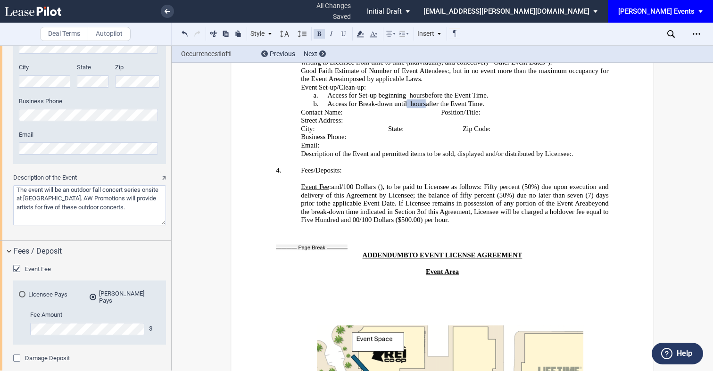
scroll to position [1849, 0]
click at [146, 209] on textarea "Description of the Event" at bounding box center [89, 204] width 153 height 40
type textarea "The event will be an outdoor fall concert series onsite at [GEOGRAPHIC_DATA]. A…"
click at [155, 226] on div "Description of the Event" at bounding box center [89, 203] width 153 height 61
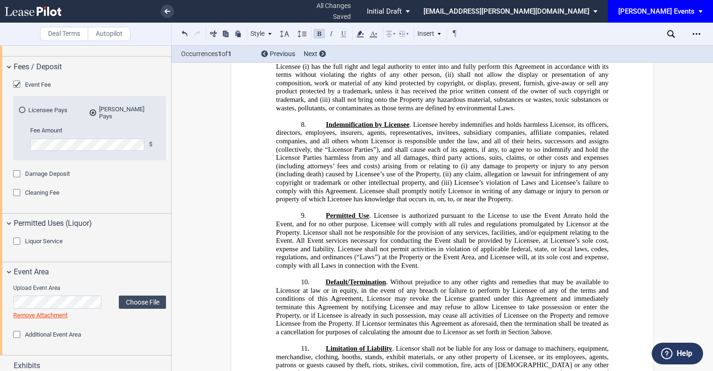
scroll to position [0, 0]
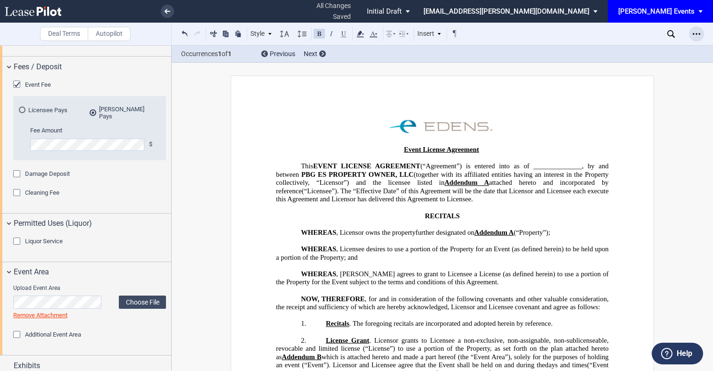
click at [696, 33] on use "Open Lease options menu" at bounding box center [696, 33] width 8 height 1
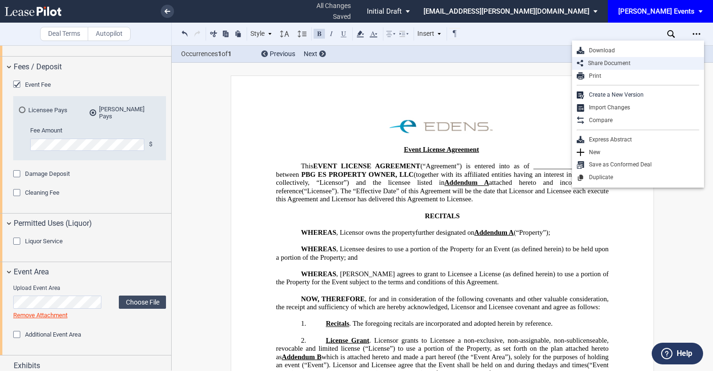
click at [631, 60] on div "Share Document" at bounding box center [641, 63] width 116 height 8
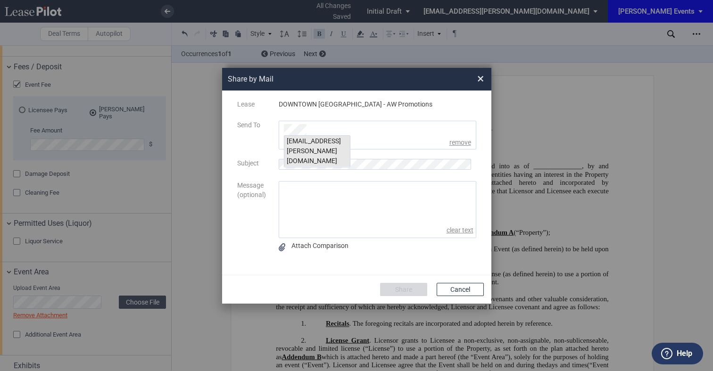
click at [316, 139] on div "[EMAIL_ADDRESS][PERSON_NAME][DOMAIN_NAME]" at bounding box center [317, 151] width 66 height 31
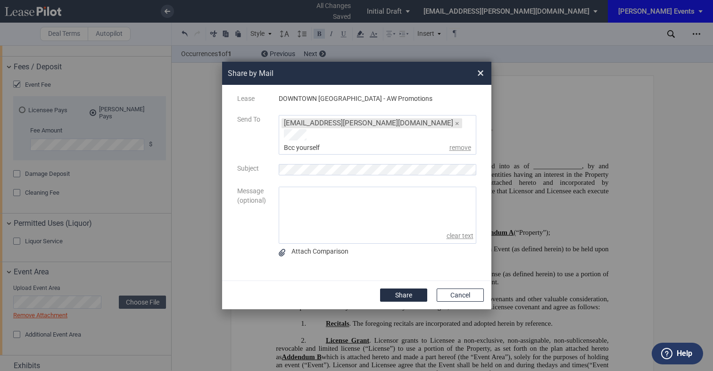
click at [305, 198] on textarea "message" at bounding box center [377, 208] width 197 height 42
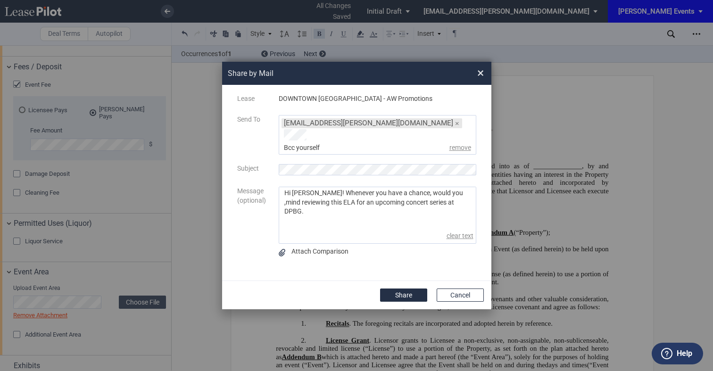
click at [440, 189] on textarea "Hi [PERSON_NAME]! Whenever you have a chance, would you ,mind reviewing this EL…" at bounding box center [377, 208] width 197 height 42
click at [461, 196] on textarea "Hi [PERSON_NAME]! Whenever you have a chance, would you mind reviewing this ELA…" at bounding box center [377, 208] width 197 height 42
click at [342, 199] on textarea "Hi [PERSON_NAME]! Whenever you have a chance, would you mind reviewing this ELA…" at bounding box center [377, 208] width 197 height 42
click at [434, 202] on textarea "Hi [PERSON_NAME]! Whenever you have a chance, would you mind reviewing this ELA…" at bounding box center [377, 208] width 197 height 42
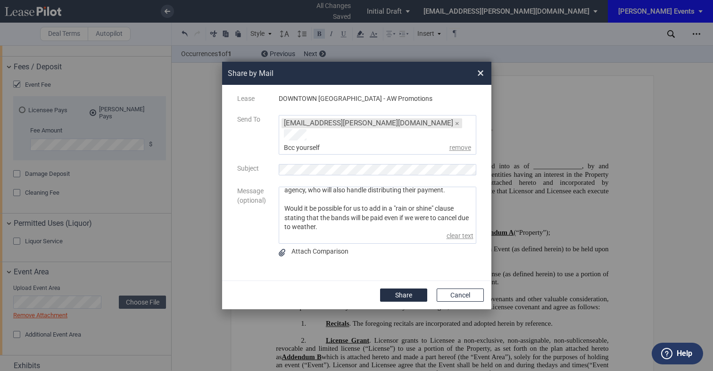
scroll to position [41, 0]
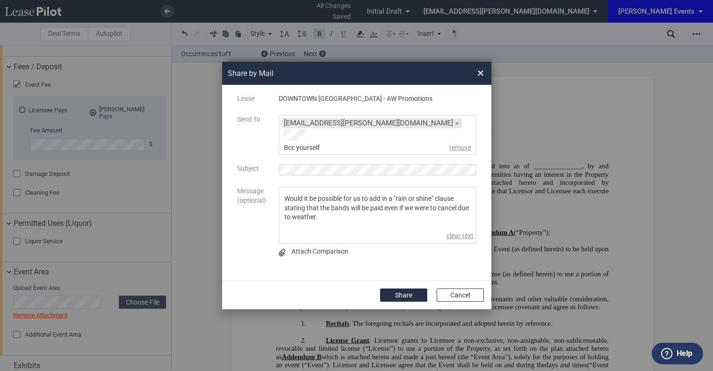
click at [316, 203] on textarea "Hi [PERSON_NAME]! Whenever you have a chance, would you mind reviewing this ELA…" at bounding box center [377, 208] width 197 height 42
click at [364, 221] on textarea "Hi [PERSON_NAME]! Whenever you have a chance, would you mind reviewing this ELA…" at bounding box center [377, 208] width 197 height 42
click at [360, 217] on textarea "Hi [PERSON_NAME]! Whenever you have a chance, would you mind reviewing this ELA…" at bounding box center [377, 208] width 197 height 42
click at [356, 215] on textarea "Hi [PERSON_NAME]! Whenever you have a chance, would you mind reviewing this ELA…" at bounding box center [377, 208] width 197 height 42
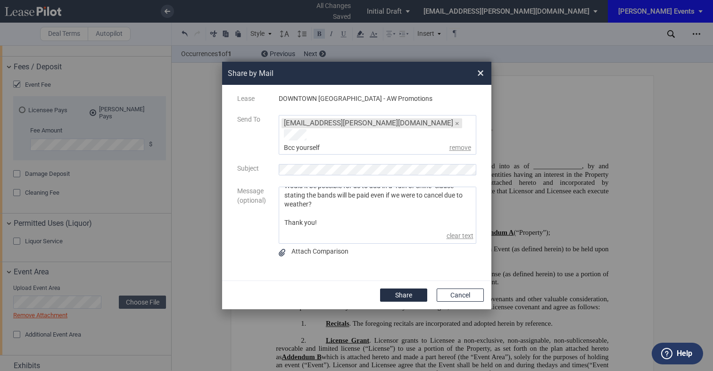
scroll to position [72, 0]
type textarea "Hi [PERSON_NAME]! Whenever you have a chance, would you mind reviewing this ELA…"
click at [417, 289] on button "Share" at bounding box center [403, 295] width 47 height 13
